Goal: Task Accomplishment & Management: Manage account settings

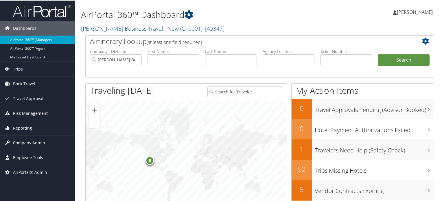
click at [27, 125] on span "Reporting" at bounding box center [22, 127] width 19 height 14
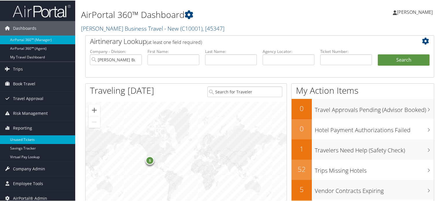
click at [26, 135] on link "Unused Tickets" at bounding box center [37, 139] width 75 height 9
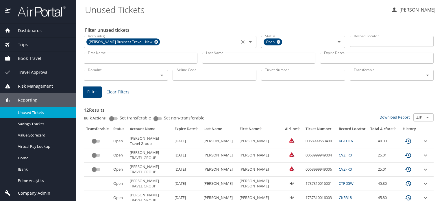
click at [154, 44] on icon at bounding box center [156, 42] width 4 height 6
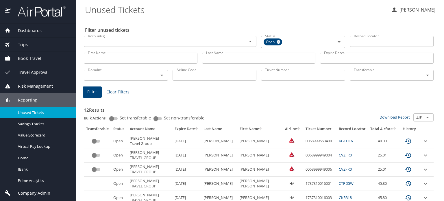
click at [111, 56] on input "First Name" at bounding box center [141, 58] width 114 height 11
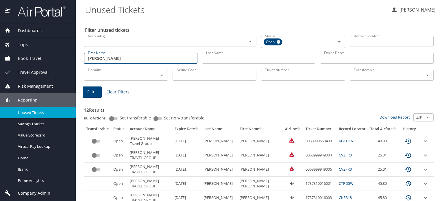
type input "christopher m"
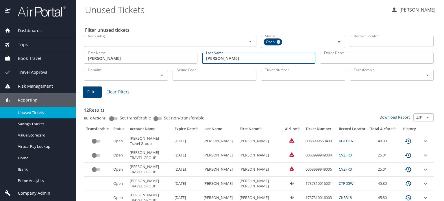
type input "mccarthy"
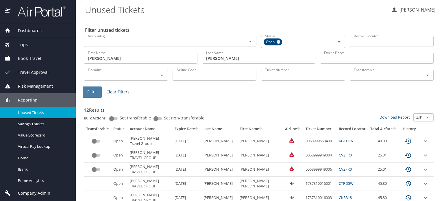
click at [92, 91] on span "Filter" at bounding box center [92, 91] width 10 height 7
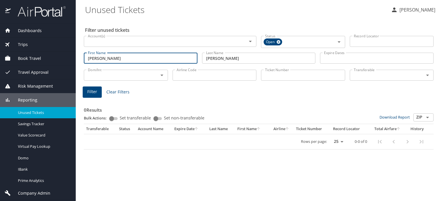
drag, startPoint x: 124, startPoint y: 55, endPoint x: 112, endPoint y: 56, distance: 11.9
click at [112, 56] on input "christopher m" at bounding box center [141, 58] width 114 height 11
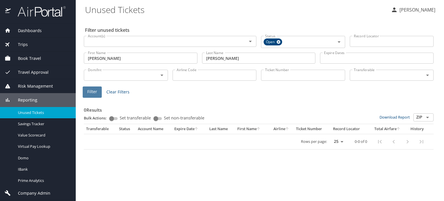
click at [89, 93] on span "Filter" at bounding box center [92, 91] width 10 height 7
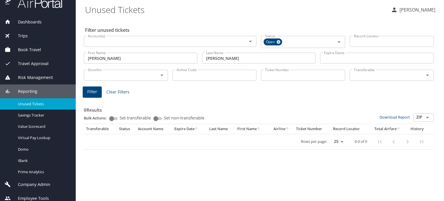
scroll to position [13, 0]
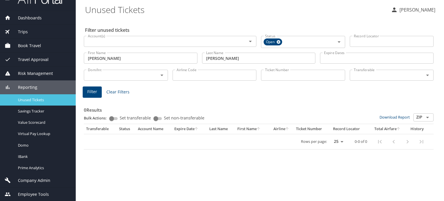
click at [47, 100] on span "Unused Tickets" at bounding box center [43, 99] width 51 height 5
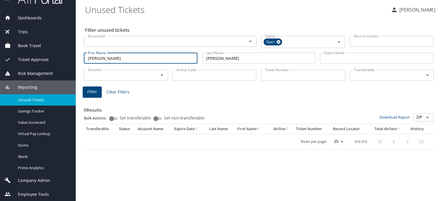
click at [118, 56] on input "christopher" at bounding box center [141, 58] width 114 height 11
drag, startPoint x: 117, startPoint y: 60, endPoint x: 87, endPoint y: 63, distance: 29.9
click at [87, 63] on input "christopher" at bounding box center [141, 58] width 114 height 11
type input "michelle"
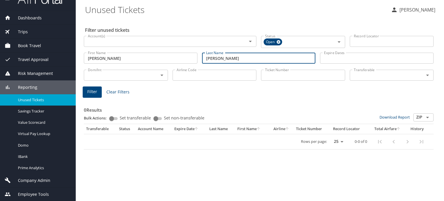
type input "brandon"
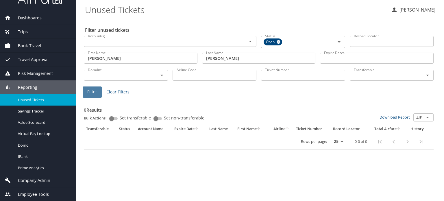
click at [88, 88] on span "Filter" at bounding box center [92, 91] width 10 height 7
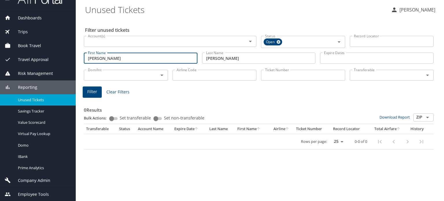
click at [106, 58] on input "michelle" at bounding box center [141, 58] width 114 height 11
drag, startPoint x: 149, startPoint y: 58, endPoint x: 62, endPoint y: 66, distance: 87.4
click at [62, 66] on div "Dashboards AirPortal 360™ Manager AirPortal 360™ Agent My Travel Dashboard Trip…" at bounding box center [222, 100] width 444 height 201
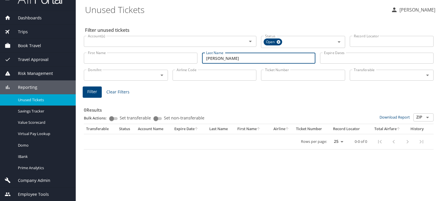
drag, startPoint x: 235, startPoint y: 58, endPoint x: 95, endPoint y: 56, distance: 140.9
click at [100, 60] on div "First Name First Name Last Name brandon Last Name Expire Dates Expire Dates" at bounding box center [259, 58] width 355 height 21
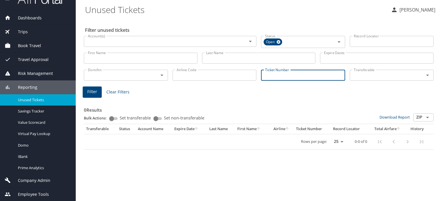
click at [272, 77] on input "Ticket Number" at bounding box center [303, 75] width 84 height 11
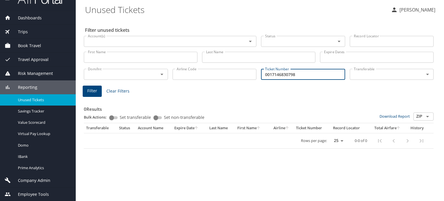
type input "0017146830798"
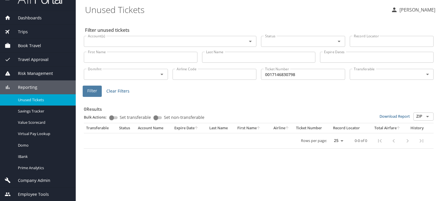
click at [89, 92] on span "Filter" at bounding box center [92, 90] width 10 height 7
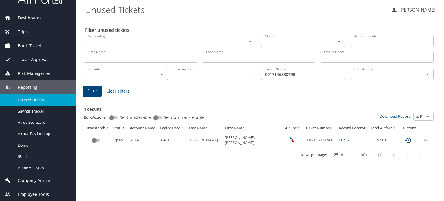
click at [339, 142] on link "MI4JI9" at bounding box center [344, 139] width 11 height 5
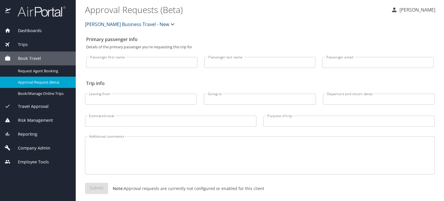
click at [28, 58] on span "Book Travel" at bounding box center [26, 58] width 30 height 6
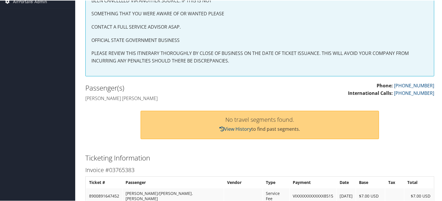
scroll to position [260, 0]
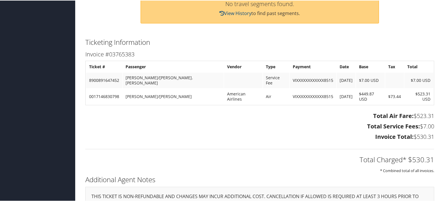
click at [412, 88] on td "$523.31 USD" at bounding box center [418, 96] width 29 height 16
click at [97, 88] on td "0017146830798" at bounding box center [104, 96] width 36 height 16
copy td "0017146830798"
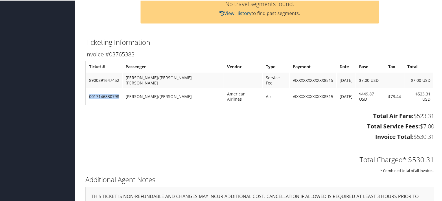
copy td "0017146830798"
